Goal: Information Seeking & Learning: Find specific fact

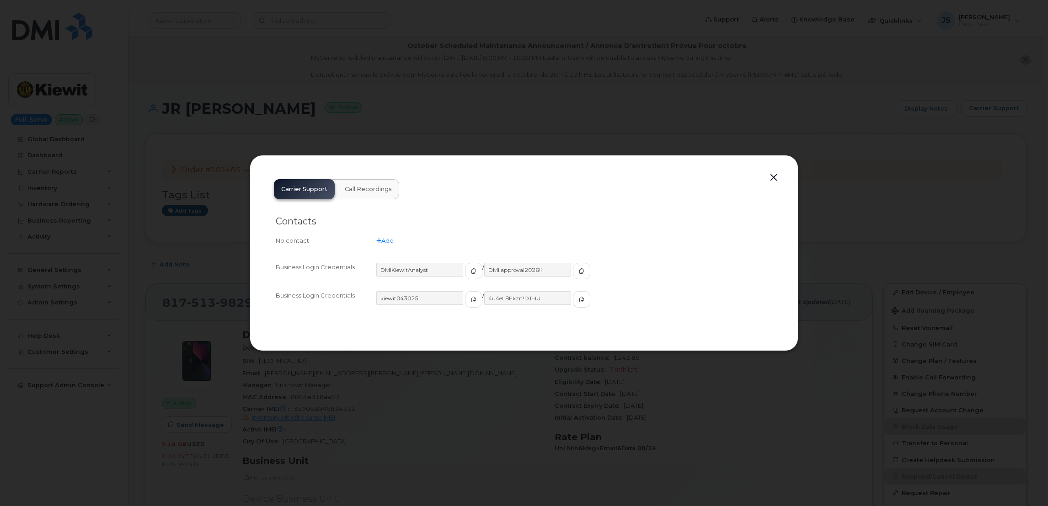
click at [179, 123] on div at bounding box center [524, 253] width 1048 height 506
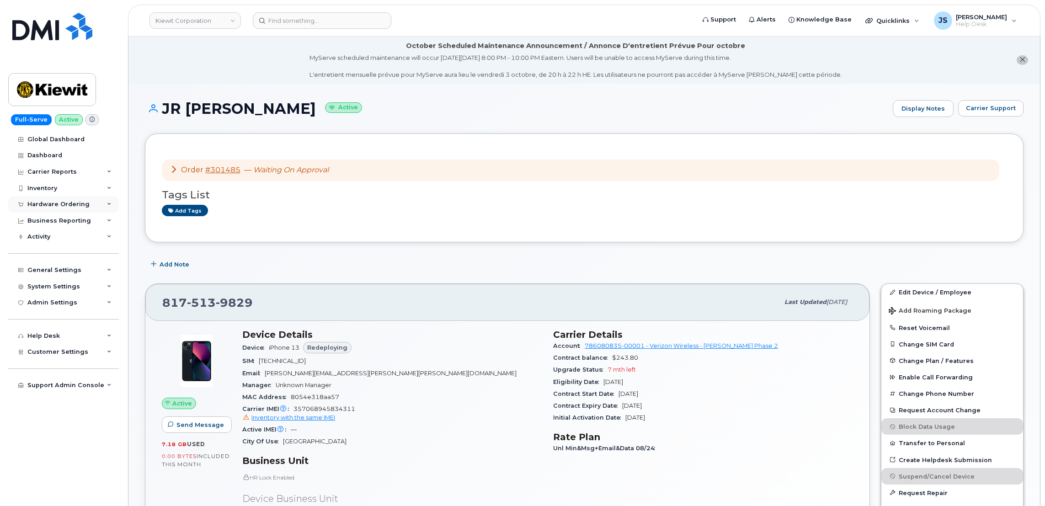
click at [101, 204] on div "Hardware Ordering" at bounding box center [63, 204] width 111 height 16
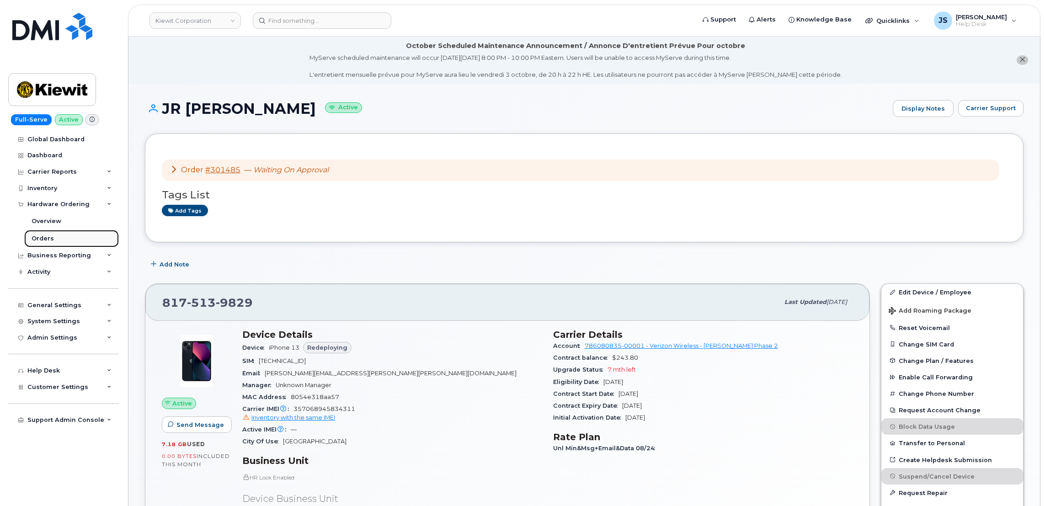
click at [57, 235] on link "Orders" at bounding box center [71, 238] width 95 height 17
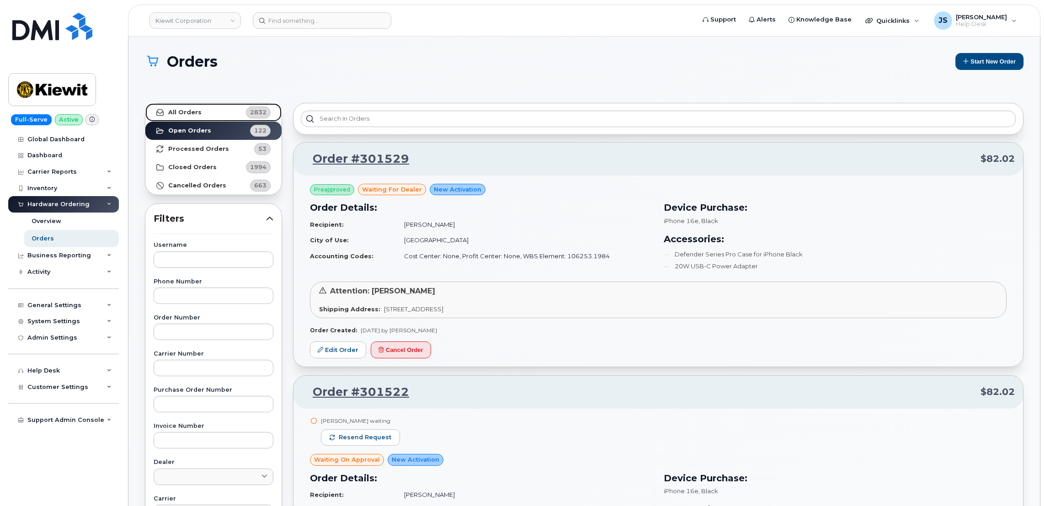
click at [197, 108] on link "All Orders 2832" at bounding box center [213, 112] width 136 height 18
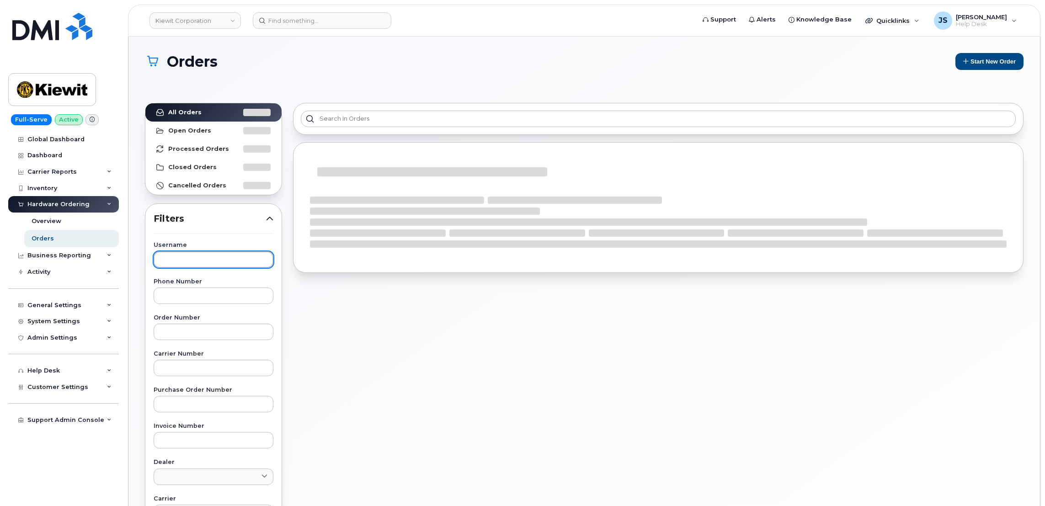
click at [188, 255] on input "text" at bounding box center [214, 259] width 120 height 16
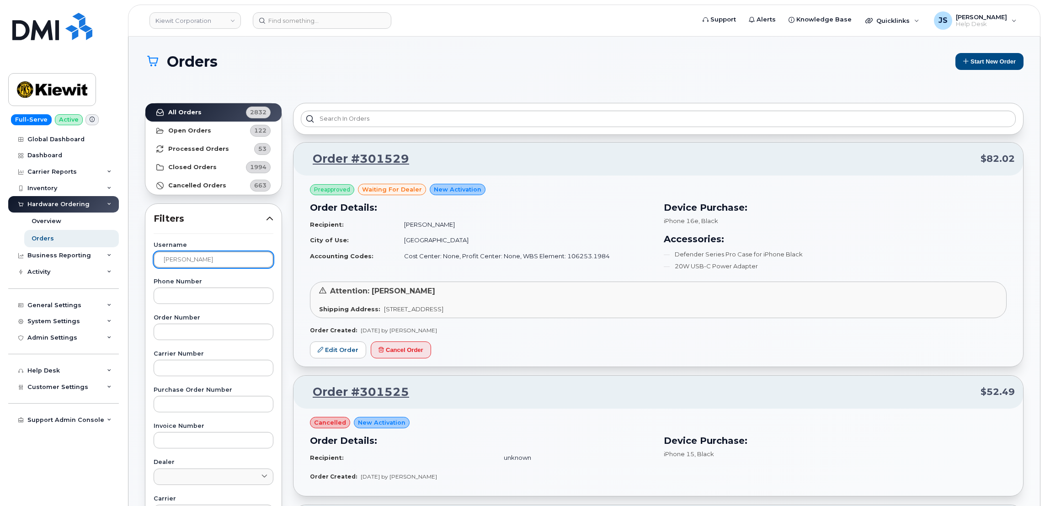
type input "Darrin Beemer"
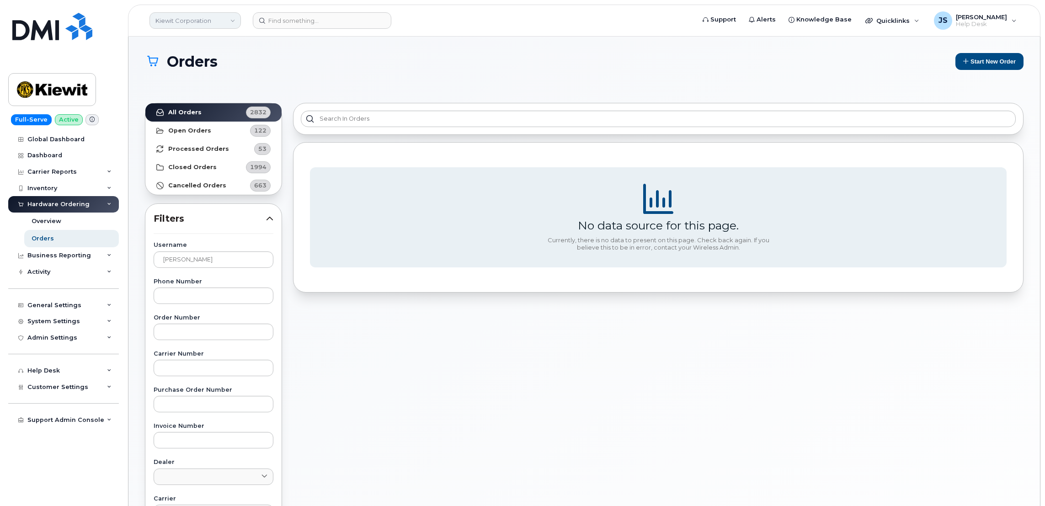
click at [225, 19] on link "Kiewit Corporation" at bounding box center [194, 20] width 91 height 16
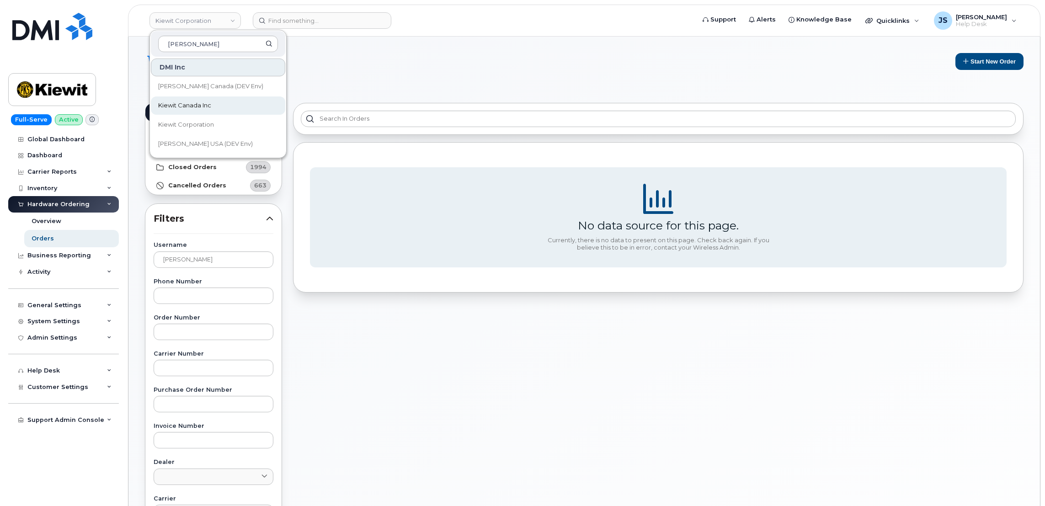
type input "Kiewit"
click at [198, 108] on span "Kiewit Canada Inc" at bounding box center [184, 105] width 53 height 9
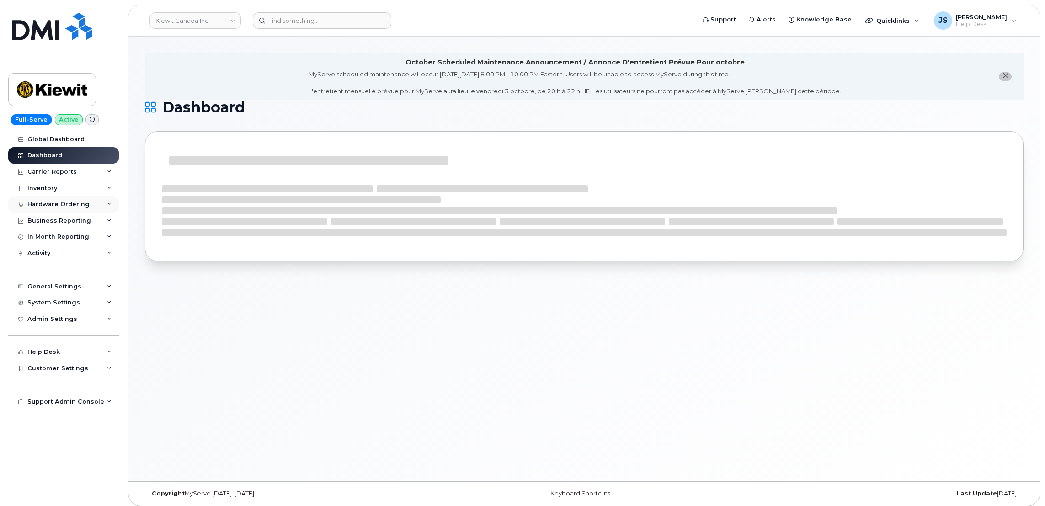
click at [107, 207] on icon at bounding box center [109, 204] width 5 height 5
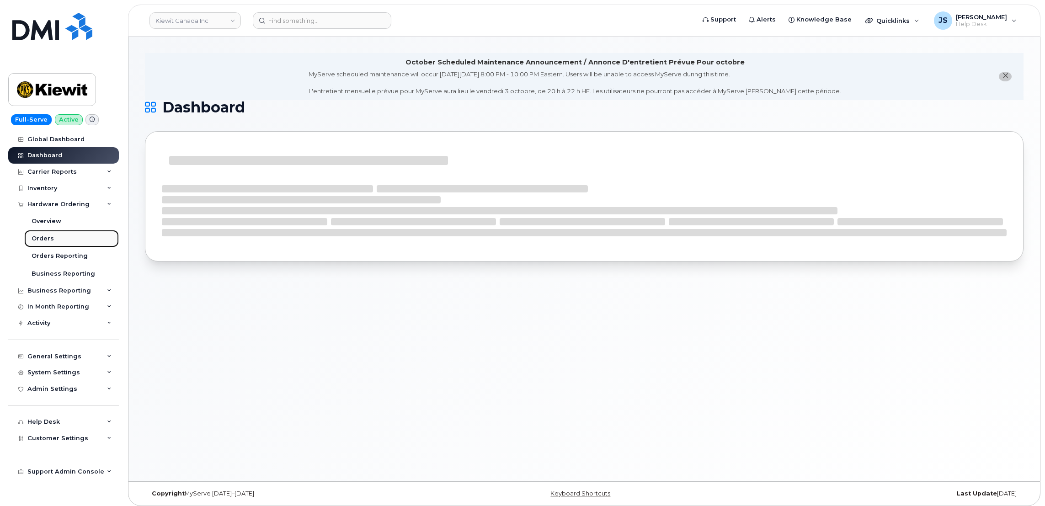
click at [54, 239] on link "Orders" at bounding box center [71, 238] width 95 height 17
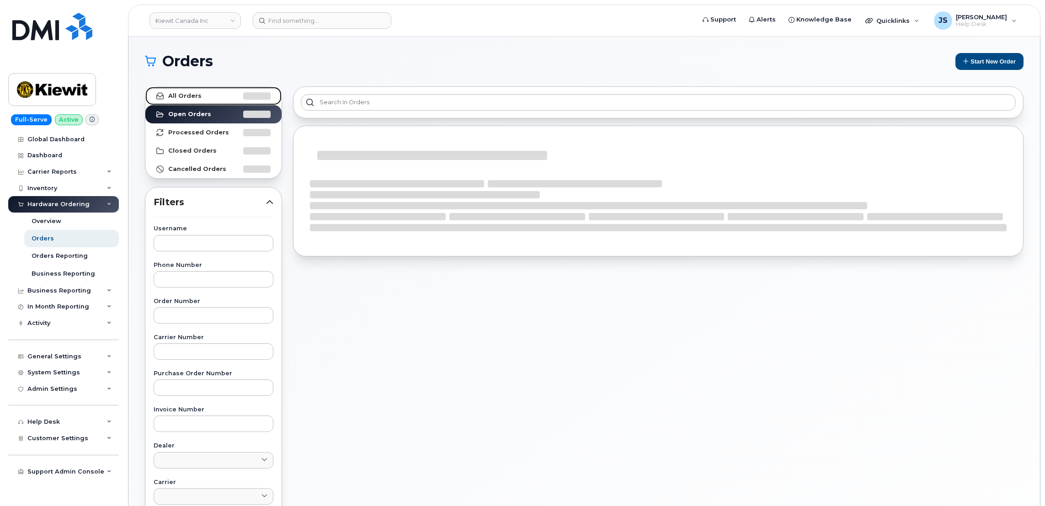
click at [167, 91] on link "All Orders" at bounding box center [213, 96] width 136 height 18
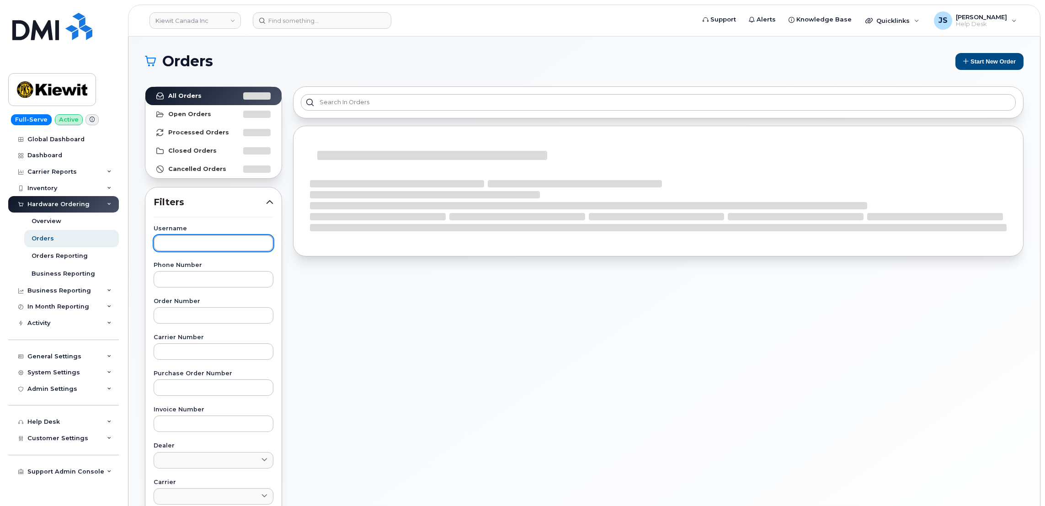
click at [196, 242] on input "text" at bounding box center [214, 243] width 120 height 16
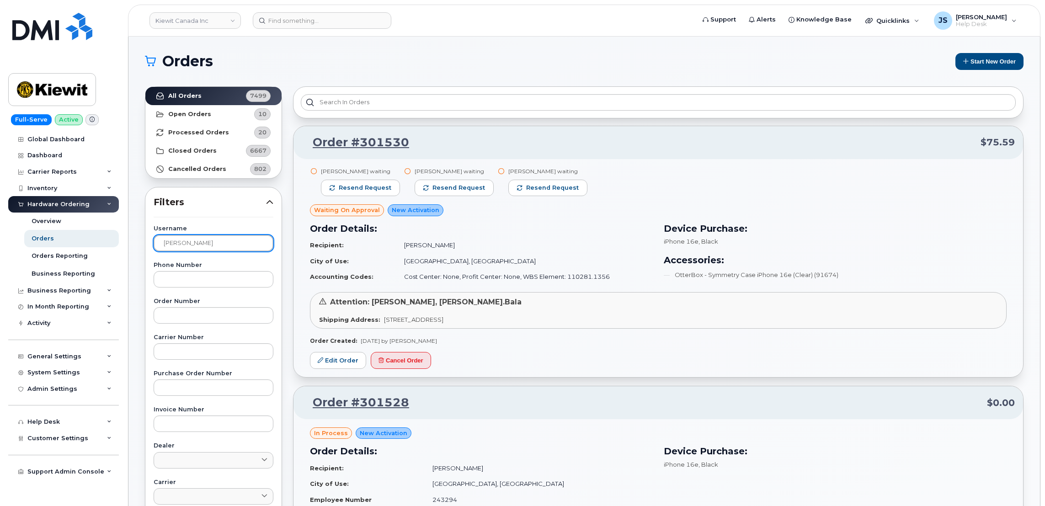
type input "[PERSON_NAME]"
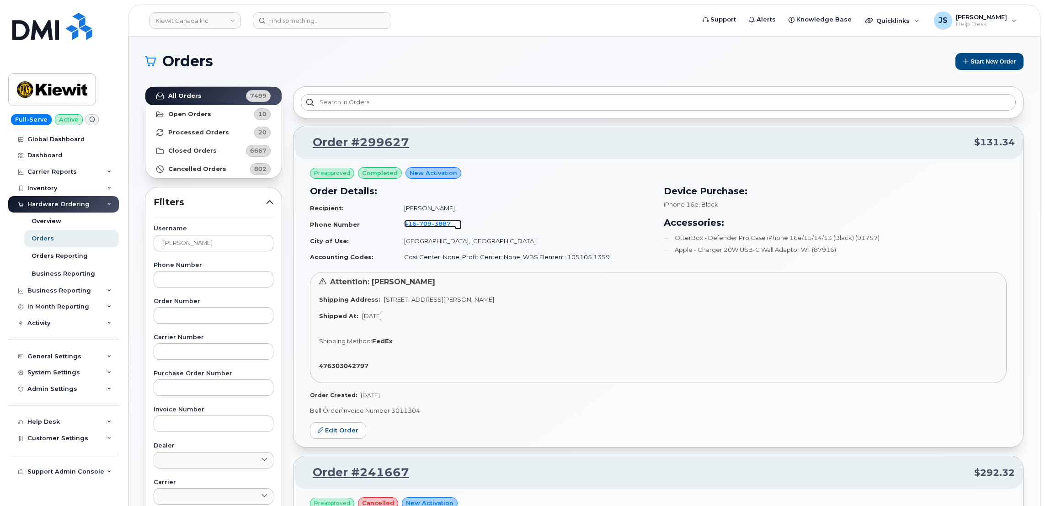
click at [439, 224] on span "3887" at bounding box center [441, 223] width 19 height 7
click at [404, 410] on p "Bell Order/Invoice Number 3011304" at bounding box center [658, 410] width 697 height 9
copy p "3011304"
drag, startPoint x: 411, startPoint y: 139, endPoint x: 360, endPoint y: 139, distance: 50.3
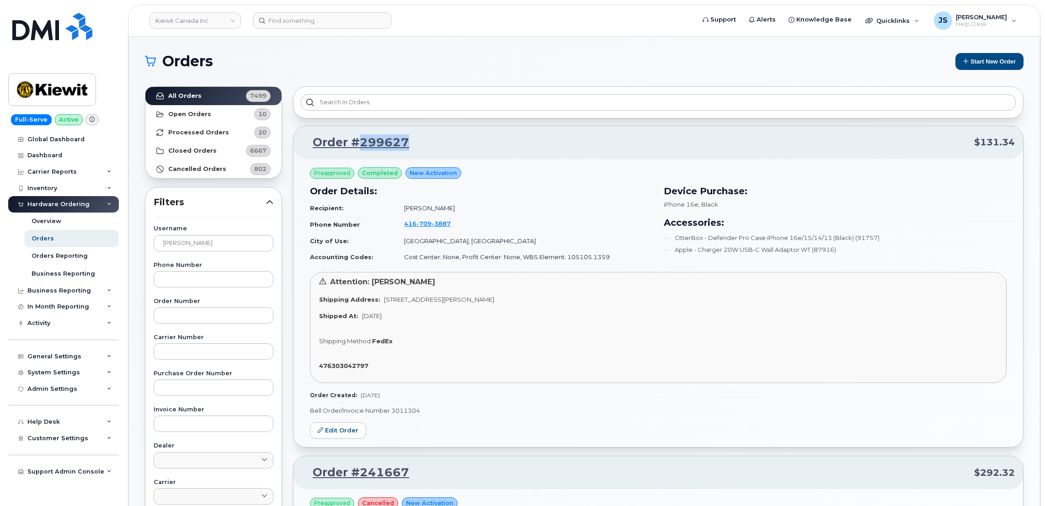
click at [360, 139] on p "Order #299627 $131.34" at bounding box center [658, 142] width 713 height 16
copy link "299627"
click at [418, 410] on p "Bell Order/Invoice Number 3011304" at bounding box center [658, 410] width 697 height 9
click at [419, 409] on p "Bell Order/Invoice Number 3011304" at bounding box center [658, 410] width 697 height 9
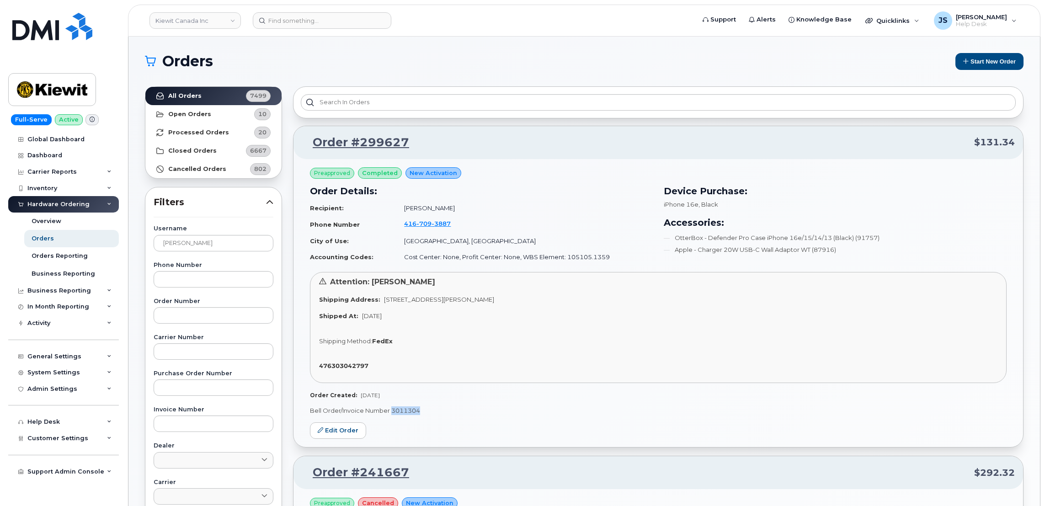
drag, startPoint x: 419, startPoint y: 409, endPoint x: 391, endPoint y: 408, distance: 28.4
click at [391, 408] on p "Bell Order/Invoice Number 3011304" at bounding box center [658, 410] width 697 height 9
copy p "3011304"
drag, startPoint x: 435, startPoint y: 299, endPoint x: 537, endPoint y: 299, distance: 101.5
click at [537, 299] on div "Shipping Address: 16 Lower Jarvis St TORONTO ON M5E 1N1 CANADA" at bounding box center [658, 299] width 678 height 9
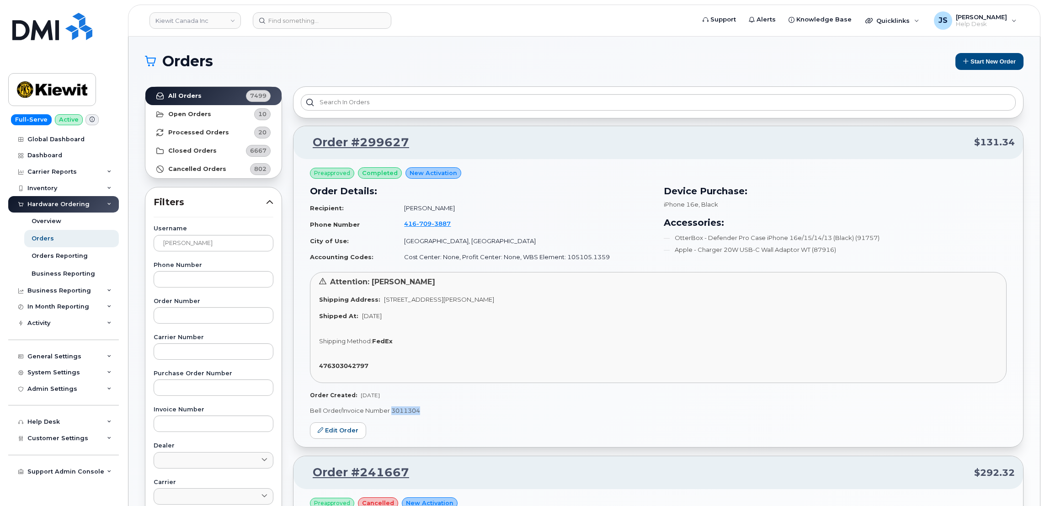
copy span "TORONTO ON M5E 1N1 CANADA"
click at [180, 27] on link "Kiewit Canada Inc" at bounding box center [194, 20] width 91 height 16
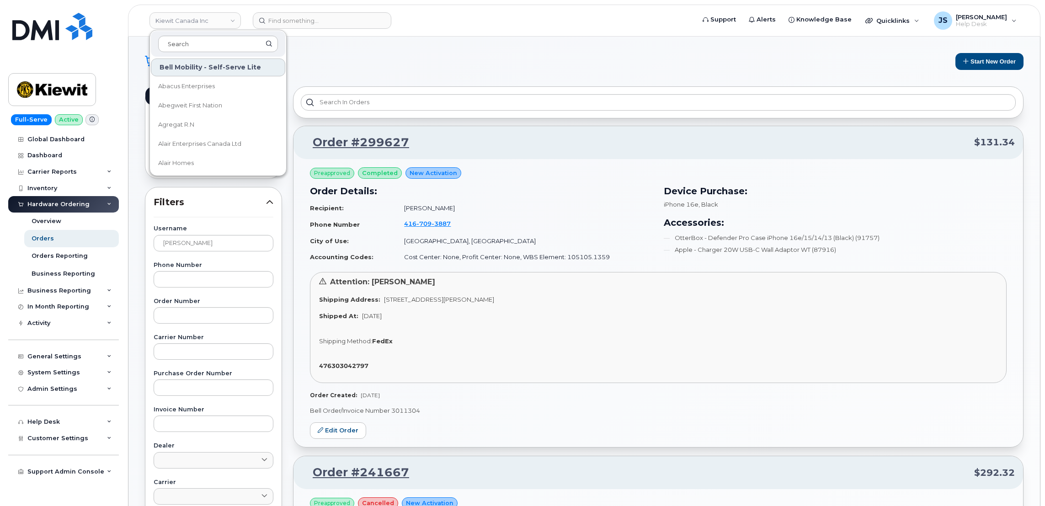
type input "f"
type input "try"
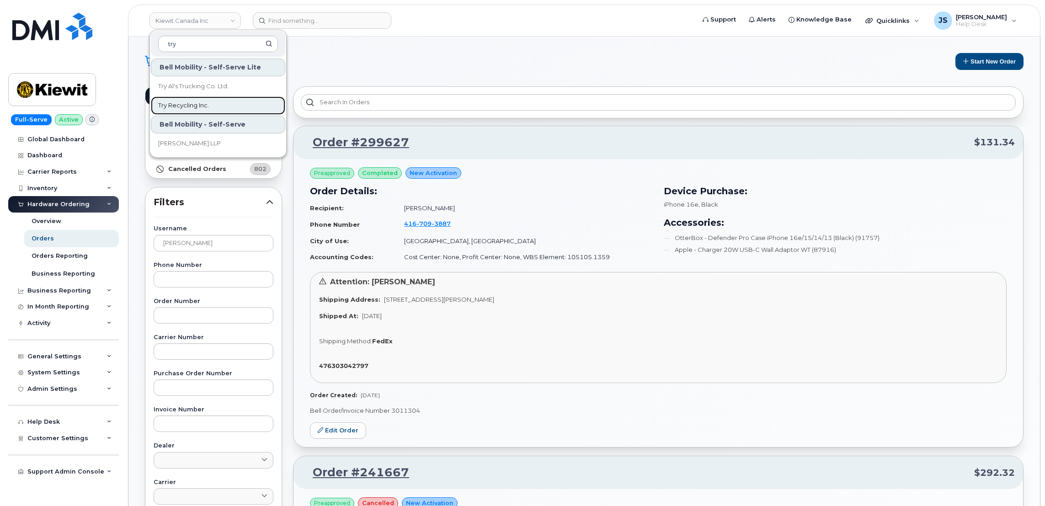
click at [184, 110] on link "Try Recycling Inc." at bounding box center [218, 105] width 134 height 18
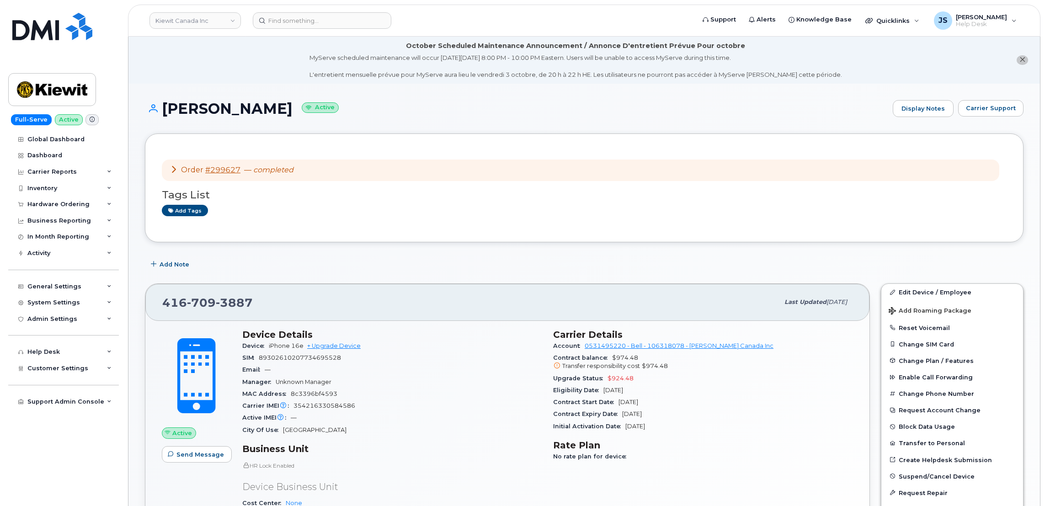
click at [427, 266] on div "Add Note" at bounding box center [584, 264] width 879 height 16
click at [986, 107] on span "Carrier Support" at bounding box center [991, 108] width 50 height 9
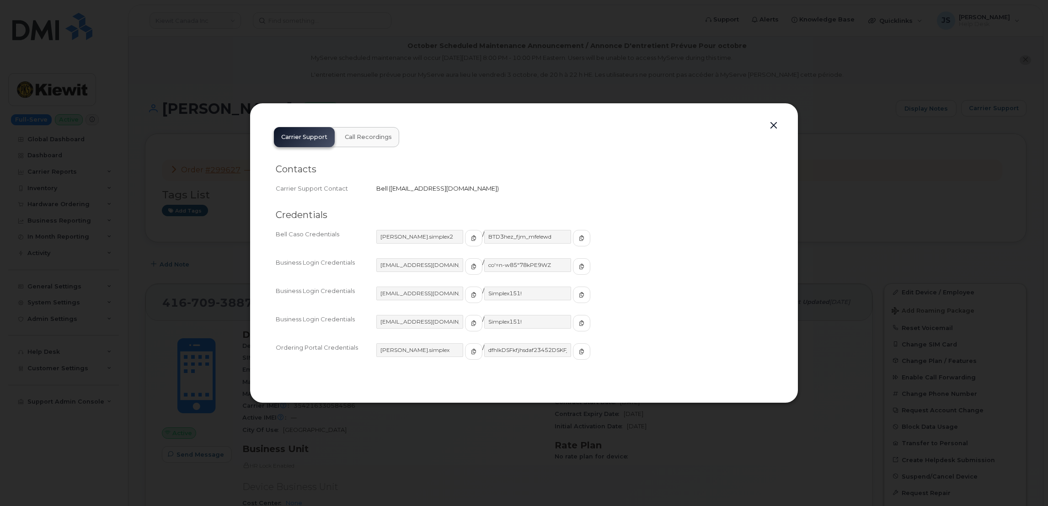
click at [226, 186] on div at bounding box center [524, 253] width 1048 height 506
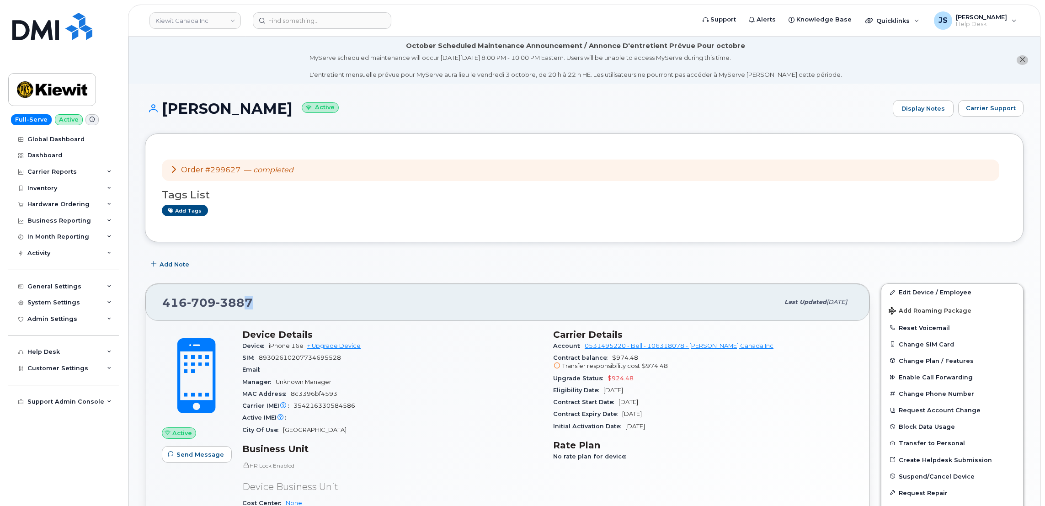
drag, startPoint x: 246, startPoint y: 300, endPoint x: 251, endPoint y: 300, distance: 5.0
click at [251, 300] on div "416 709 3887" at bounding box center [470, 302] width 617 height 19
click at [251, 304] on span "3887" at bounding box center [234, 303] width 37 height 14
drag, startPoint x: 251, startPoint y: 304, endPoint x: 209, endPoint y: 304, distance: 42.1
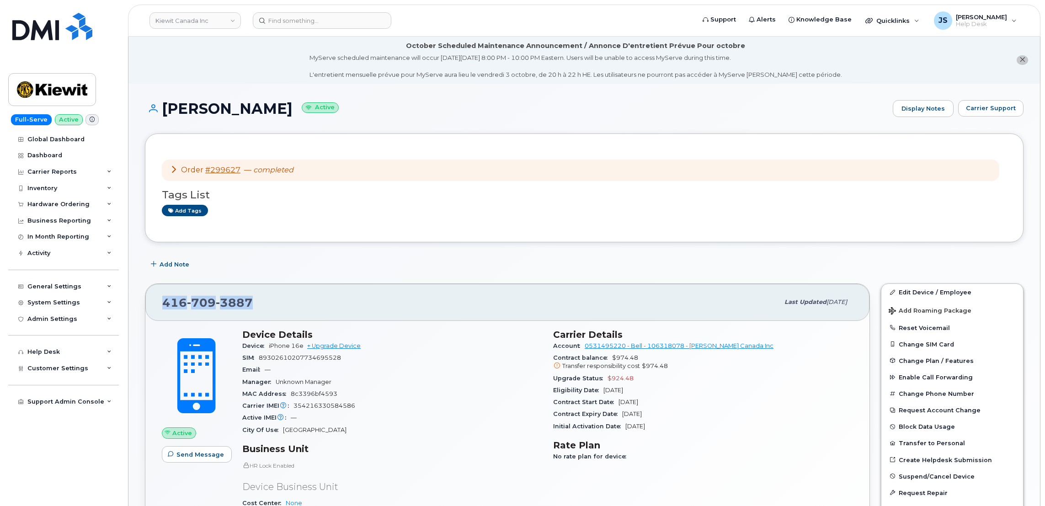
click at [209, 304] on span "416 709 3887" at bounding box center [207, 303] width 91 height 14
click at [995, 113] on button "Carrier Support" at bounding box center [990, 108] width 65 height 16
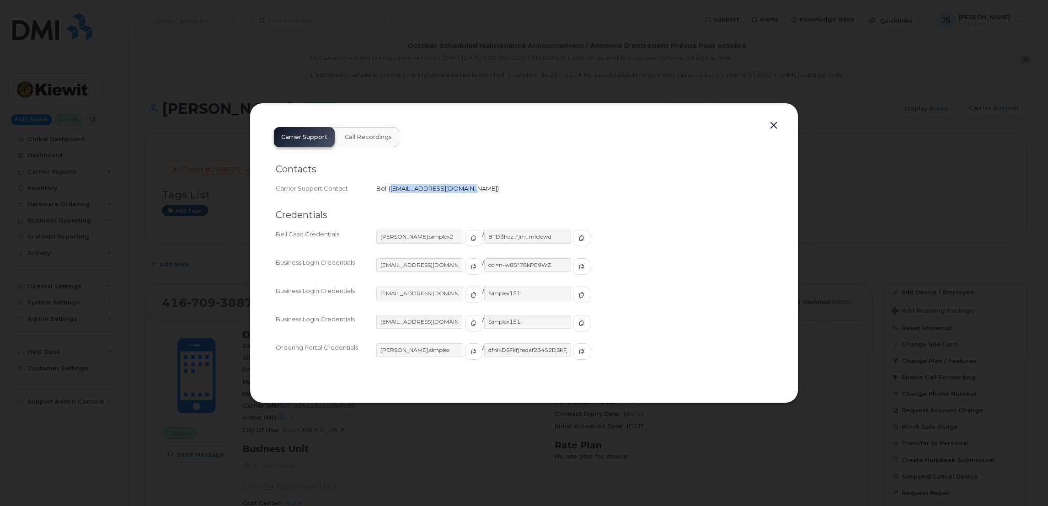
drag, startPoint x: 465, startPoint y: 188, endPoint x: 391, endPoint y: 189, distance: 74.5
click at [391, 189] on span "wirelessbbmcare@bell.ca" at bounding box center [443, 188] width 107 height 7
copy span "wirelessbbmcare@bell.ca"
